Goal: Find contact information: Find contact information

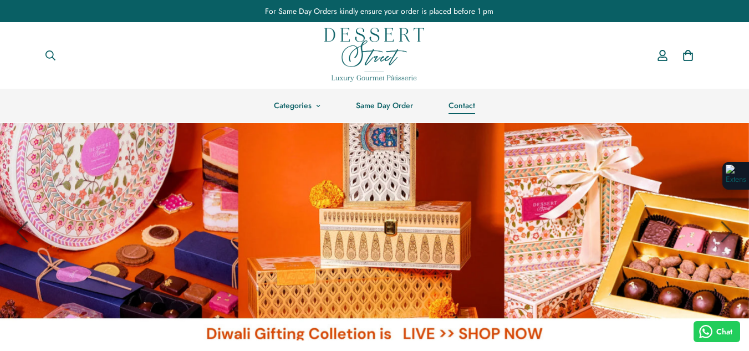
click at [461, 110] on link "Contact" at bounding box center [462, 106] width 62 height 34
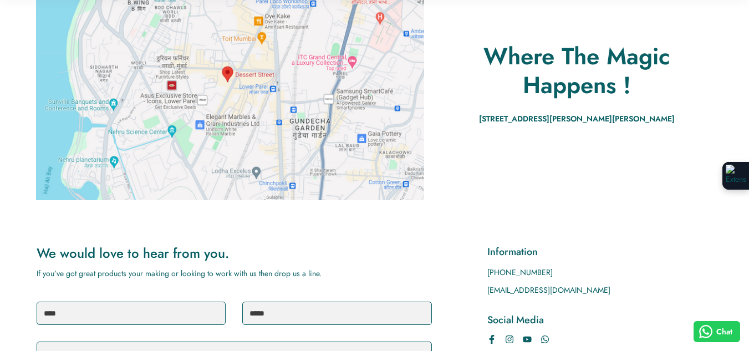
scroll to position [277, 0]
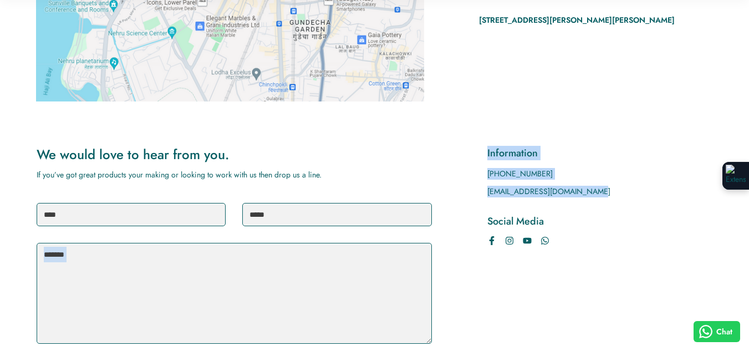
drag, startPoint x: 589, startPoint y: 192, endPoint x: 483, endPoint y: 191, distance: 105.9
click at [483, 191] on div "We would love to hear from you. If you’ve got great products your making or loo…" at bounding box center [375, 279] width 676 height 266
click at [625, 204] on div "Information +919819927987 orders@thedessertstreet.com Social Media" at bounding box center [600, 276] width 226 height 260
drag, startPoint x: 607, startPoint y: 195, endPoint x: 487, endPoint y: 195, distance: 120.3
click at [487, 195] on p "orders@thedessertstreet.com" at bounding box center [600, 192] width 226 height 12
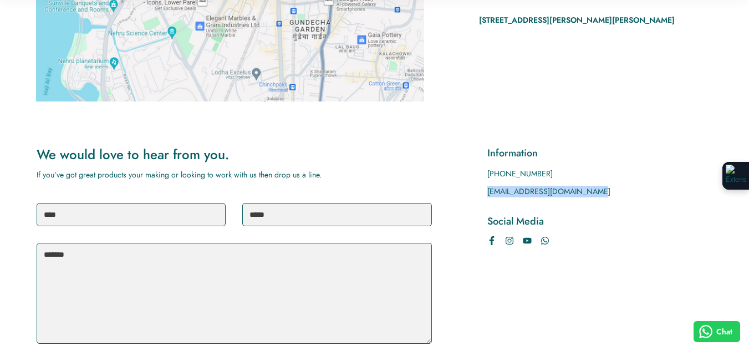
copy p "orders@thedessertstreet.com"
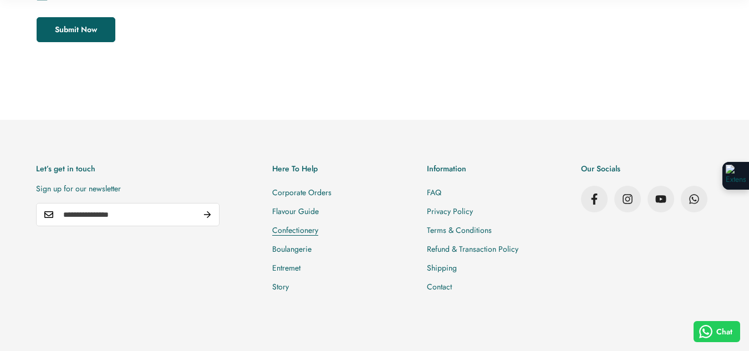
scroll to position [676, 0]
